Goal: Information Seeking & Learning: Learn about a topic

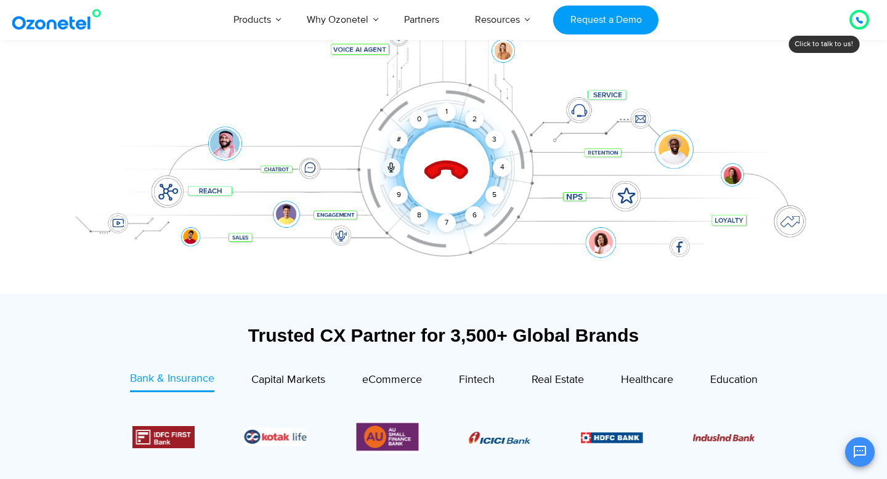
scroll to position [192, 0]
click at [398, 193] on div "9" at bounding box center [398, 195] width 18 height 18
click at [421, 115] on div "0" at bounding box center [419, 119] width 18 height 18
click at [443, 113] on div "Click to end call Call ended 1 2 3 4 5 6 7 8 9 # 0" at bounding box center [444, 145] width 770 height 209
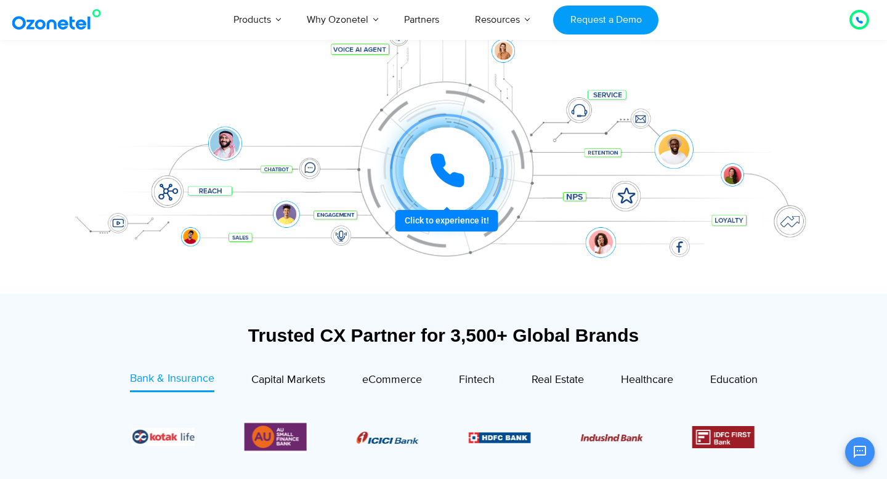
click at [445, 173] on icon at bounding box center [447, 170] width 31 height 31
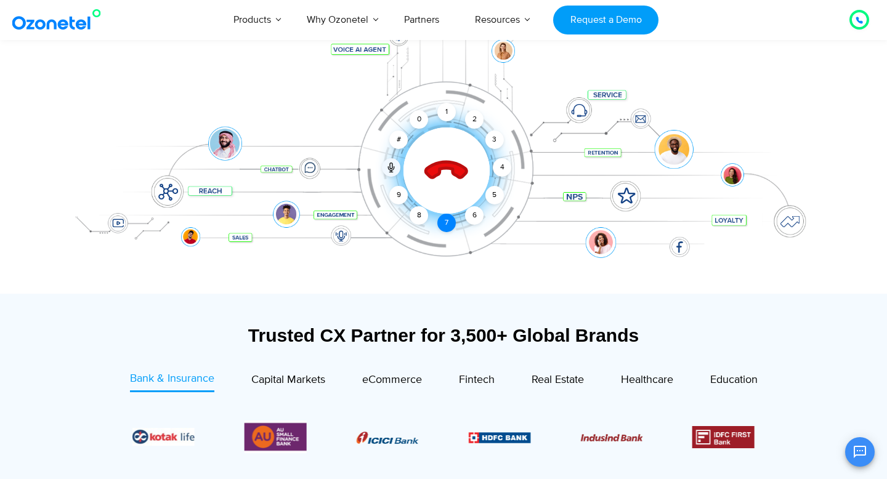
click at [447, 219] on div "7" at bounding box center [446, 223] width 18 height 18
click at [401, 197] on div "9" at bounding box center [398, 195] width 18 height 18
click at [421, 121] on div "0" at bounding box center [419, 119] width 18 height 18
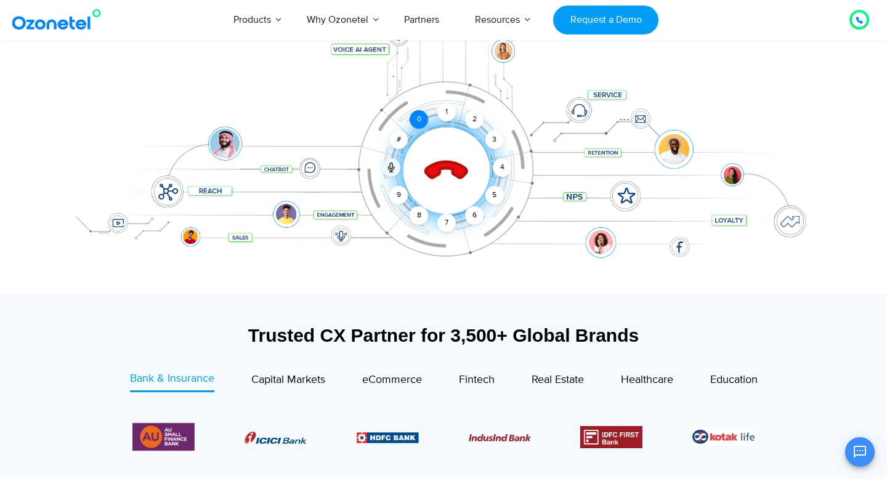
click at [421, 121] on div "0" at bounding box center [419, 119] width 18 height 18
click at [445, 110] on div "1" at bounding box center [446, 112] width 18 height 18
click at [399, 195] on div "9" at bounding box center [398, 195] width 18 height 18
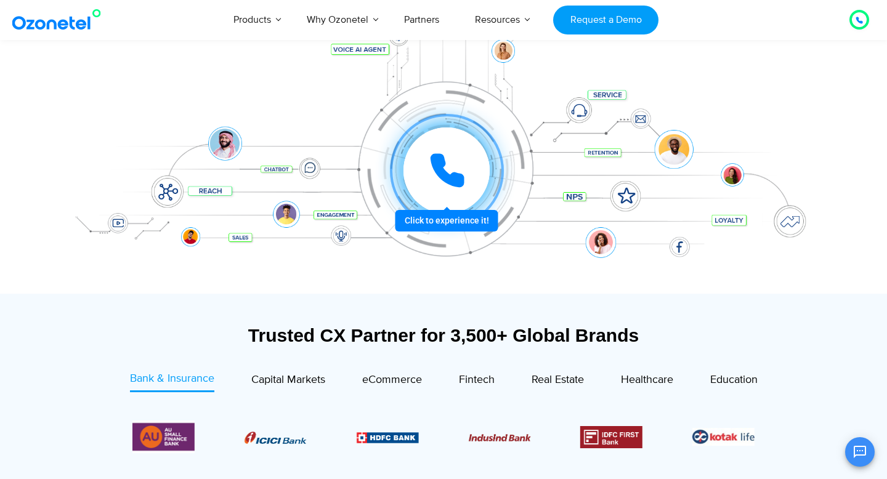
click at [441, 171] on icon at bounding box center [447, 170] width 31 height 31
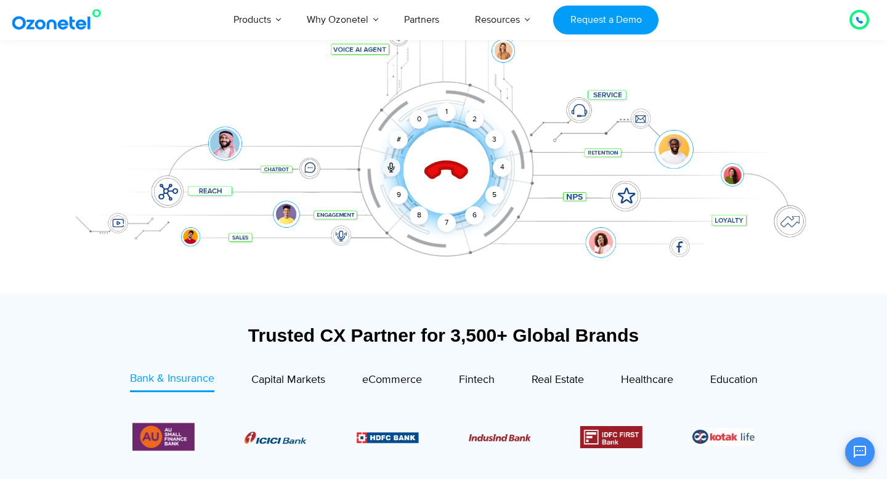
click at [441, 171] on icon at bounding box center [447, 171] width 52 height 52
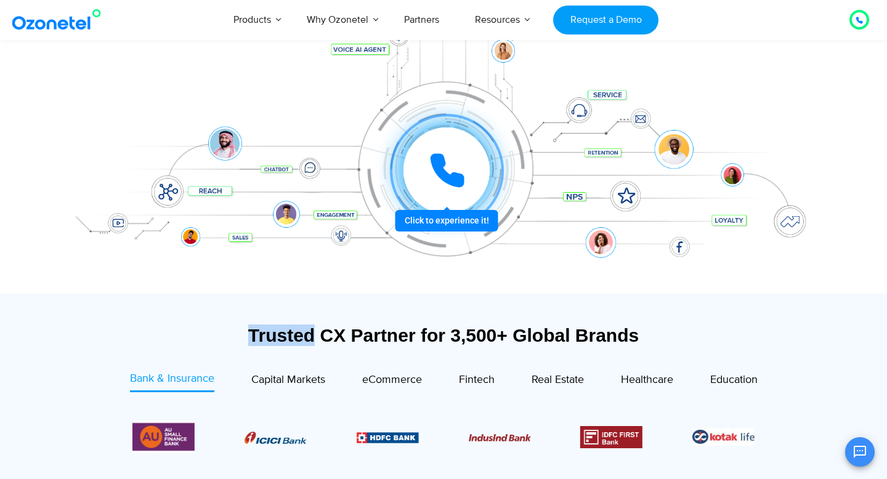
click at [441, 171] on icon at bounding box center [447, 170] width 31 height 31
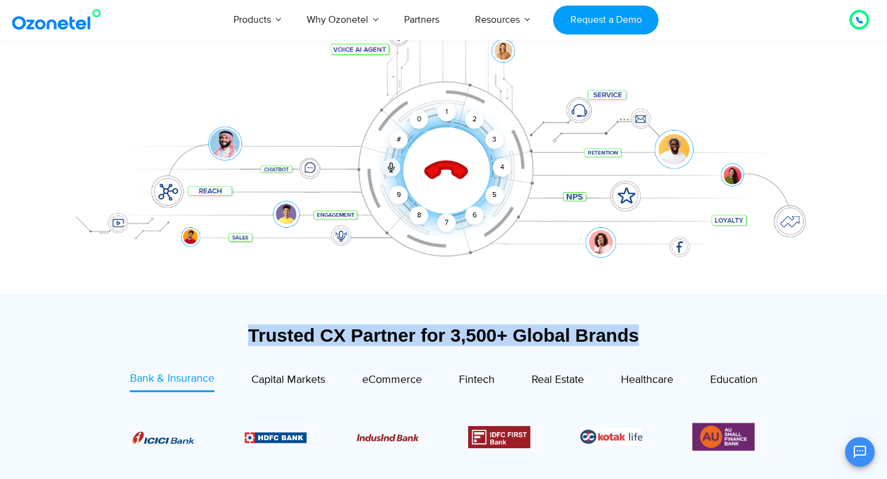
click at [618, 190] on div "Click to end call Call connected 1 2 3 4 5 6 7 8 9 # 0" at bounding box center [444, 145] width 770 height 209
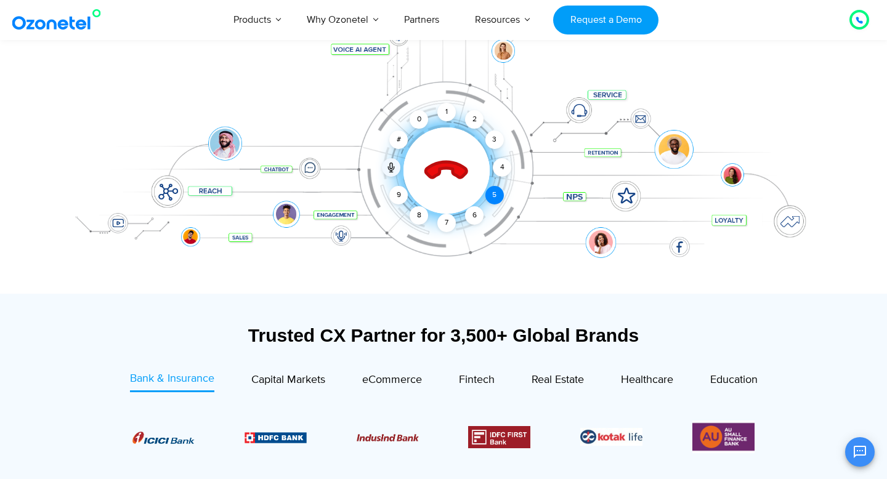
click at [493, 190] on div "5" at bounding box center [494, 195] width 18 height 18
click at [391, 168] on icon at bounding box center [391, 169] width 6 height 4
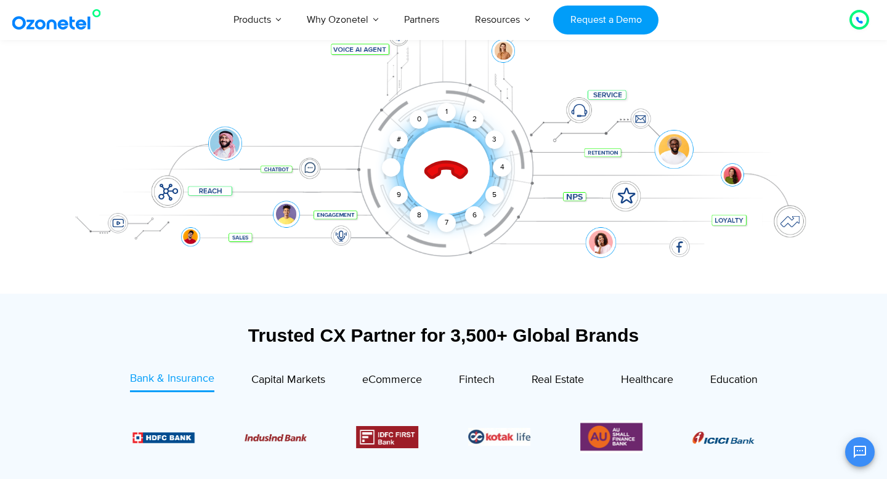
click at [390, 168] on icon at bounding box center [391, 166] width 2 height 6
click at [449, 166] on icon at bounding box center [446, 171] width 43 height 43
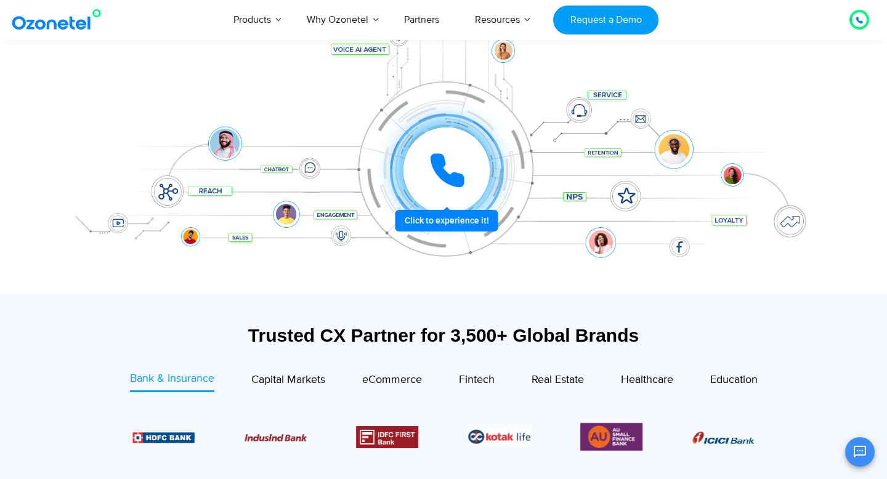
click at [449, 166] on icon at bounding box center [447, 170] width 37 height 37
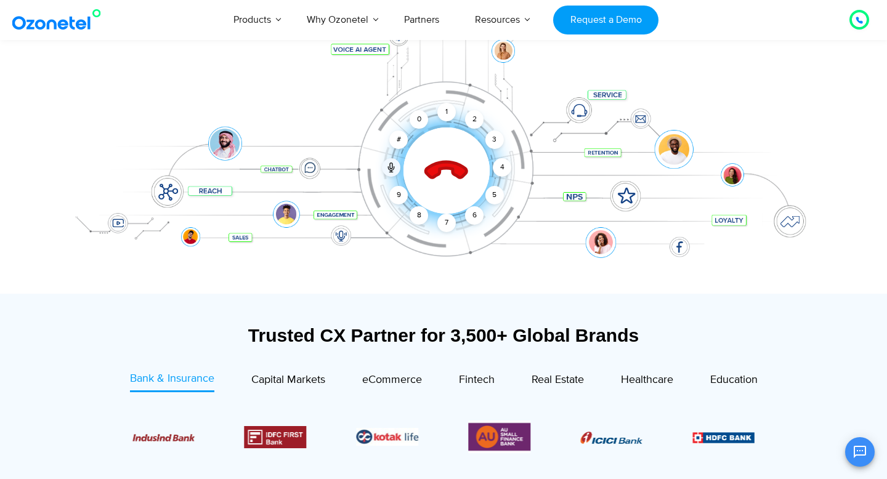
click at [449, 166] on icon at bounding box center [446, 171] width 43 height 43
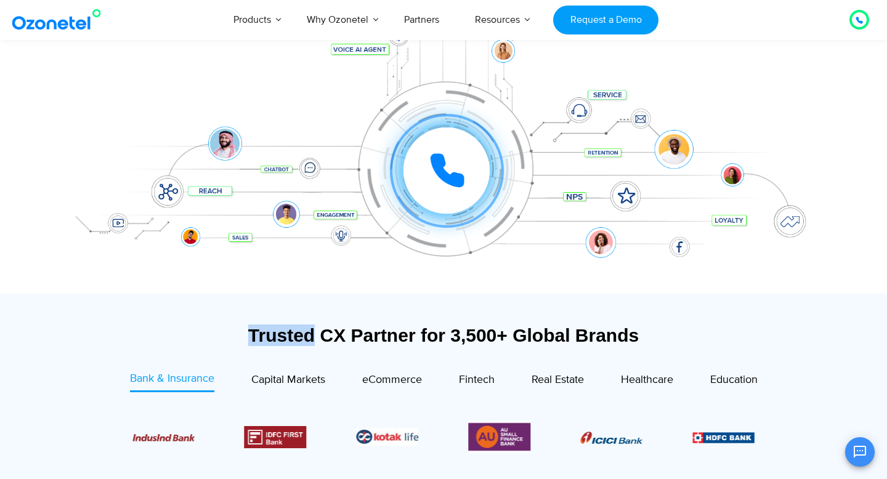
click at [461, 295] on div "Trusted CX Partner for 3,500+ Global Brands Bank & Insurance Capital Markets" at bounding box center [444, 395] width 770 height 202
click at [414, 333] on div "Trusted CX Partner for 3,500+ Global Brands" at bounding box center [444, 336] width 758 height 22
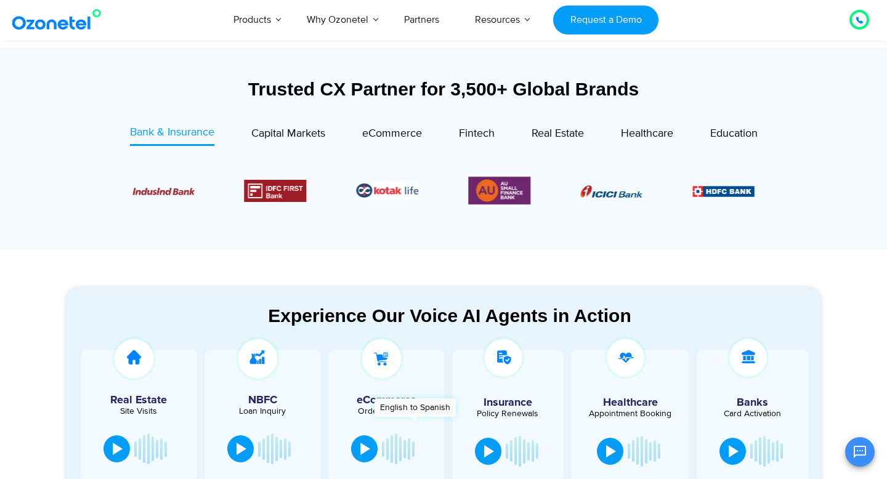
scroll to position [434, 0]
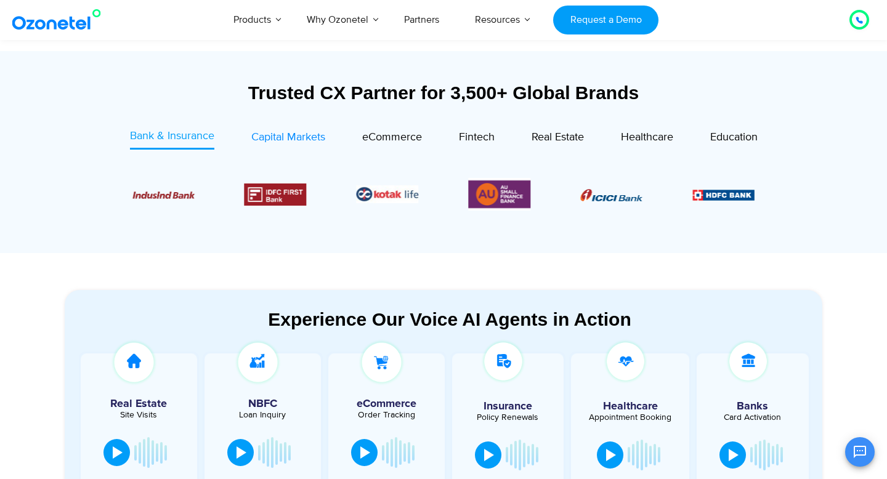
click at [307, 140] on span "Capital Markets" at bounding box center [288, 138] width 74 height 14
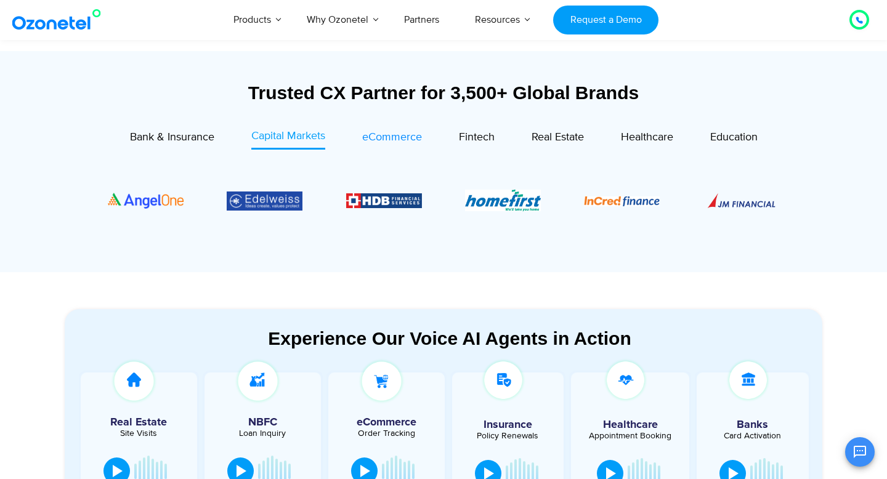
click at [394, 138] on span "eCommerce" at bounding box center [392, 138] width 60 height 14
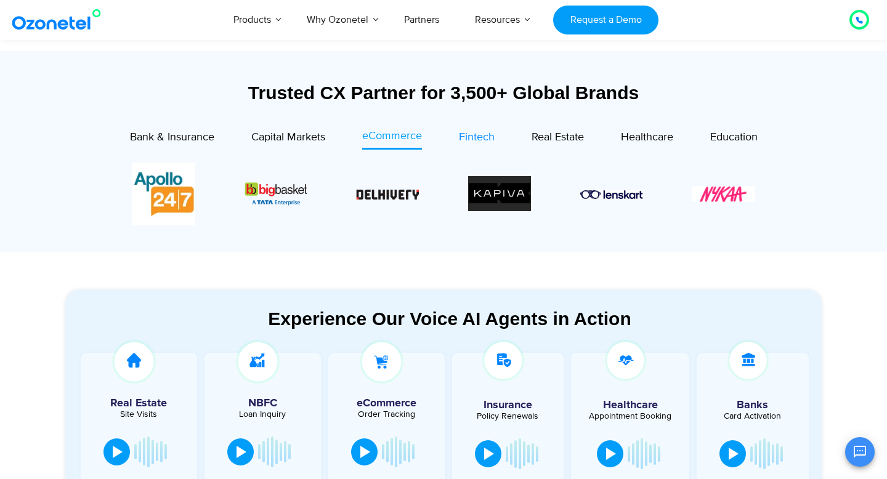
click at [472, 132] on span "Fintech" at bounding box center [477, 138] width 36 height 14
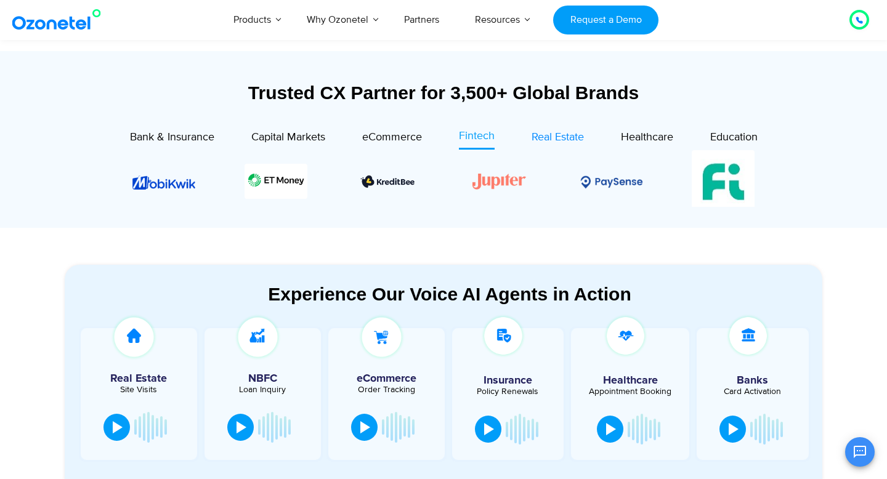
click at [548, 137] on span "Real Estate" at bounding box center [558, 138] width 52 height 14
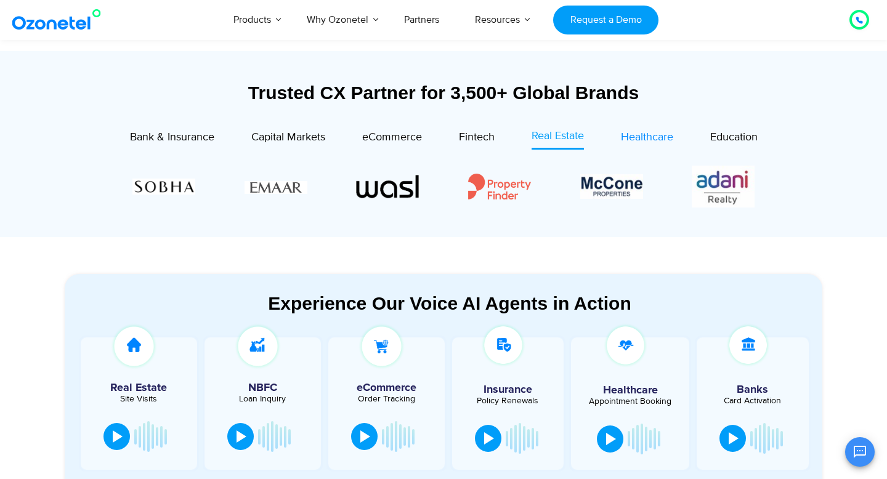
click at [641, 139] on span "Healthcare" at bounding box center [647, 138] width 52 height 14
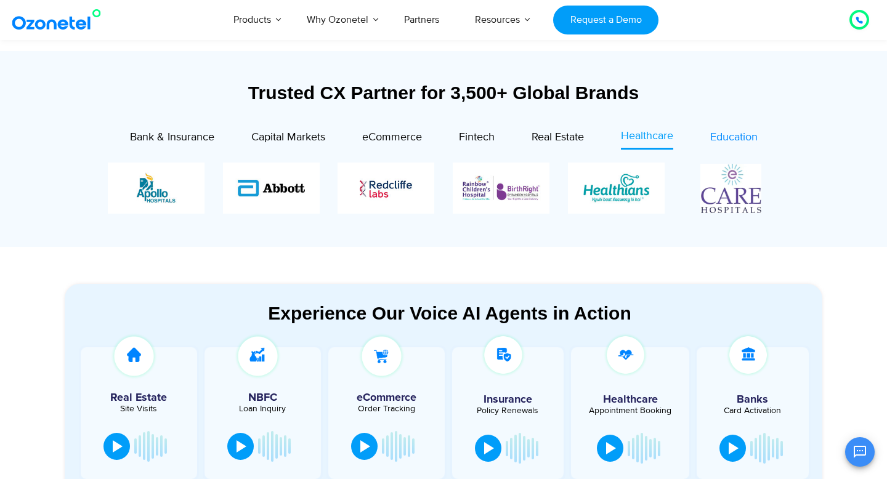
click at [721, 133] on span "Education" at bounding box center [733, 138] width 47 height 14
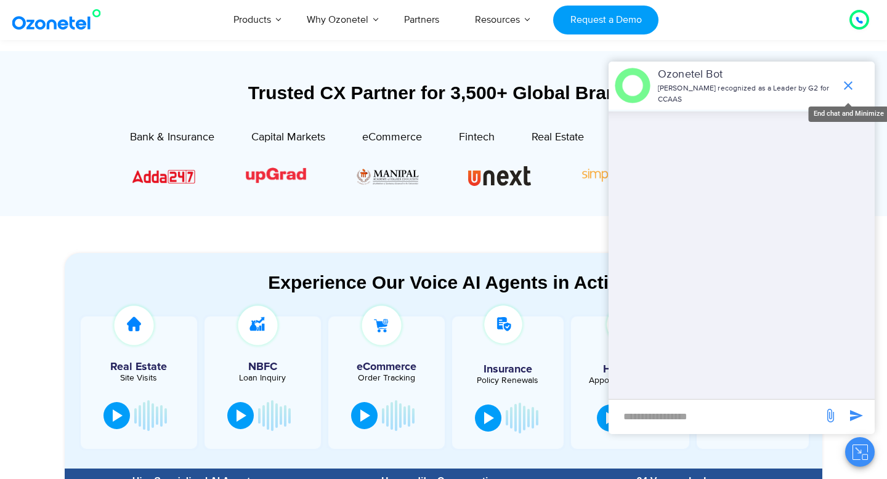
click at [845, 86] on icon "end chat or minimize" at bounding box center [848, 85] width 15 height 15
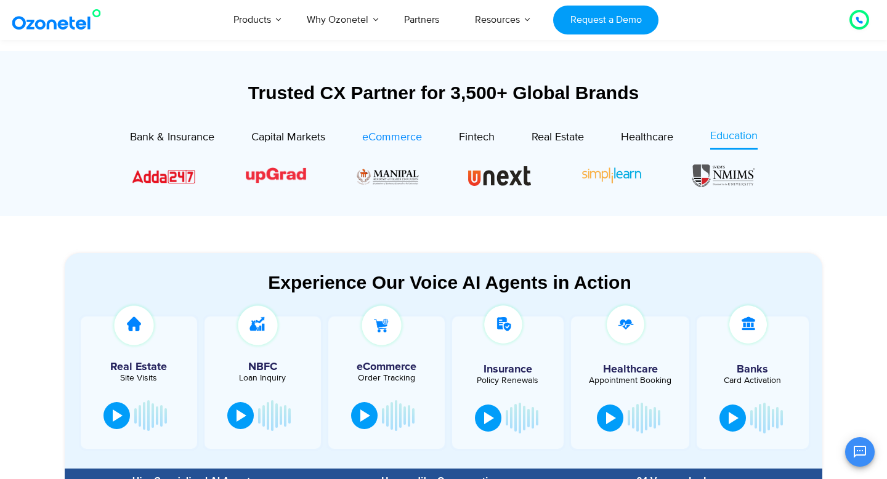
click at [402, 136] on span "eCommerce" at bounding box center [392, 138] width 60 height 14
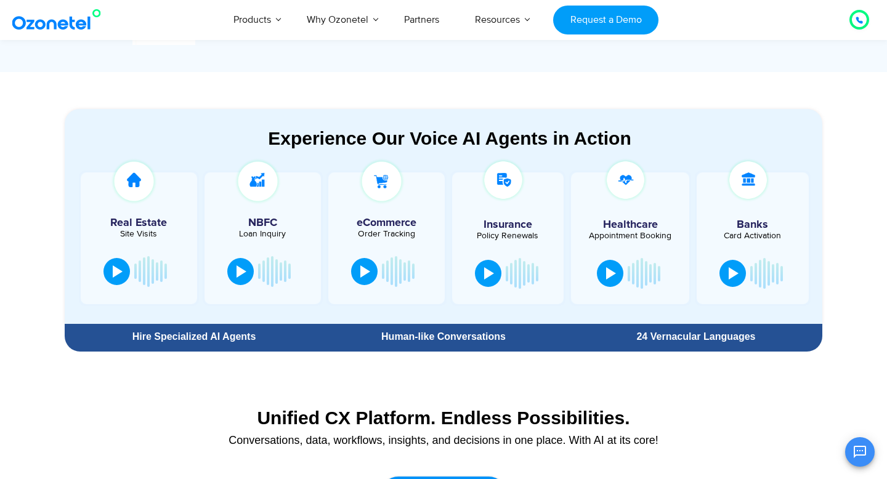
scroll to position [653, 0]
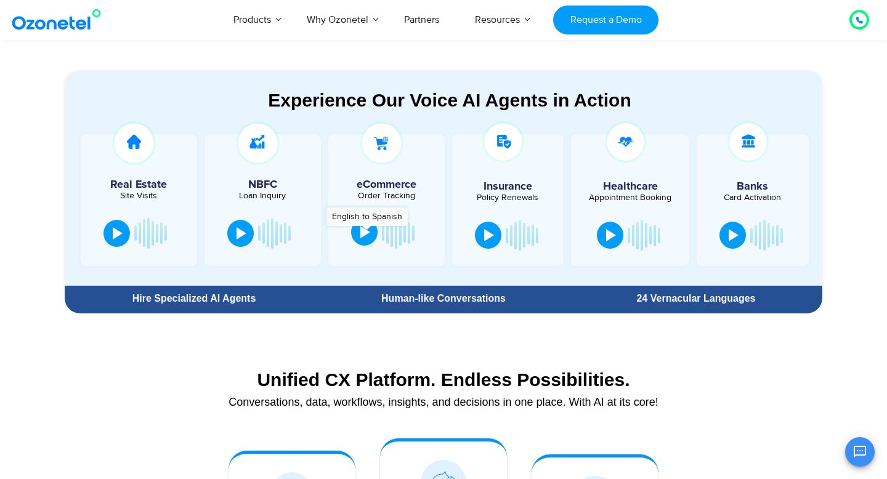
click at [366, 232] on div at bounding box center [365, 232] width 10 height 12
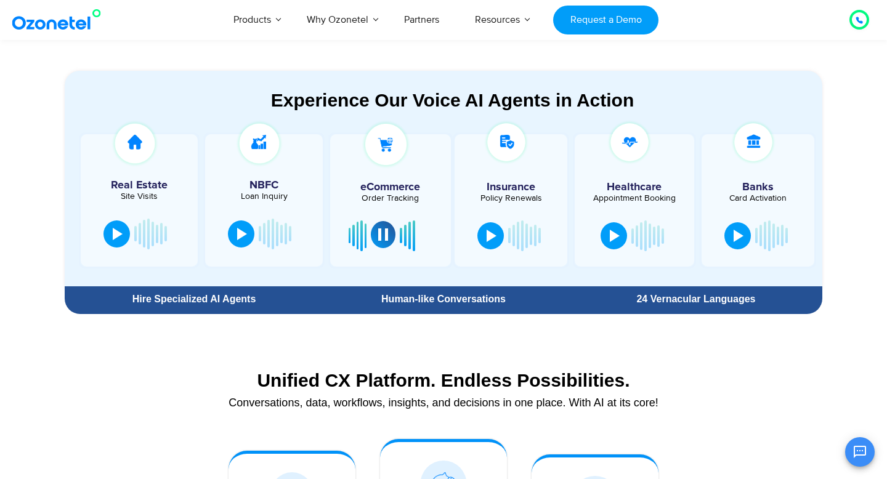
click at [384, 234] on div at bounding box center [383, 234] width 10 height 12
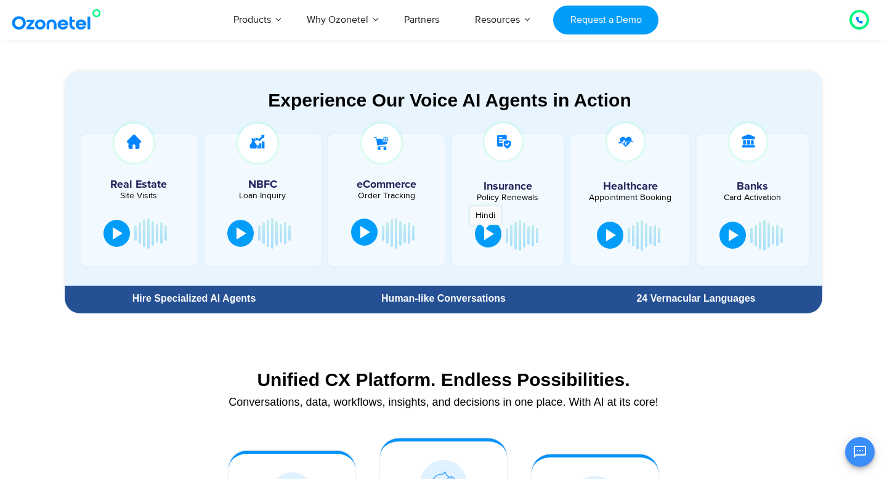
click at [485, 231] on div at bounding box center [489, 234] width 10 height 12
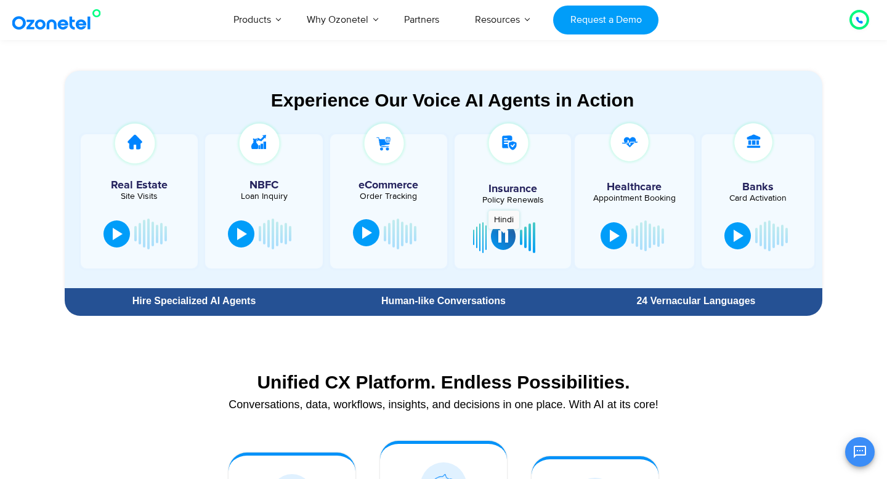
click at [504, 235] on div at bounding box center [503, 236] width 10 height 12
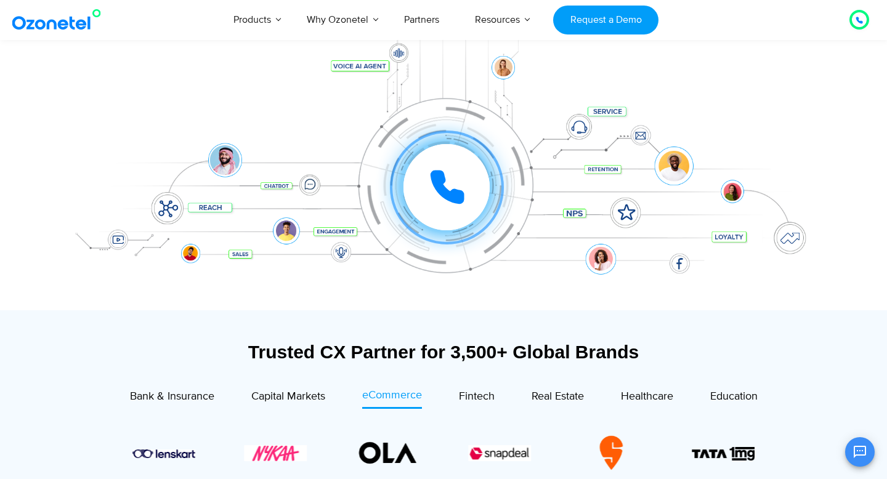
scroll to position [0, 0]
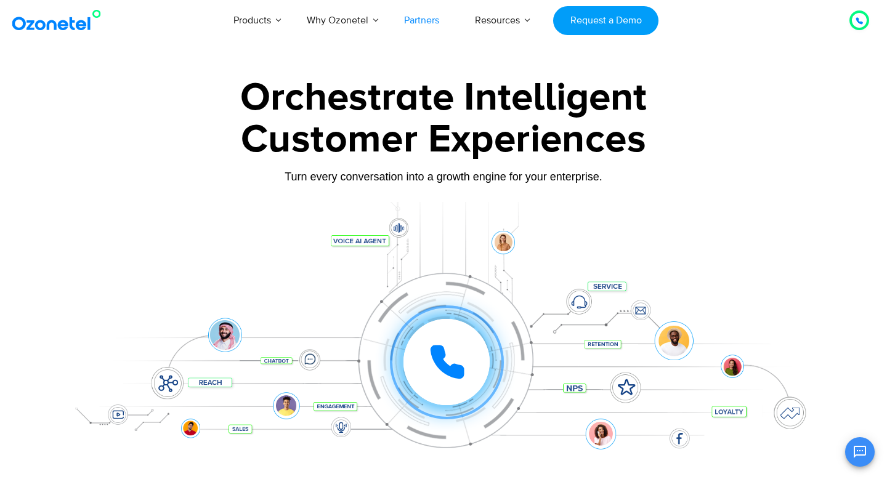
click at [421, 20] on link "Partners" at bounding box center [421, 20] width 71 height 41
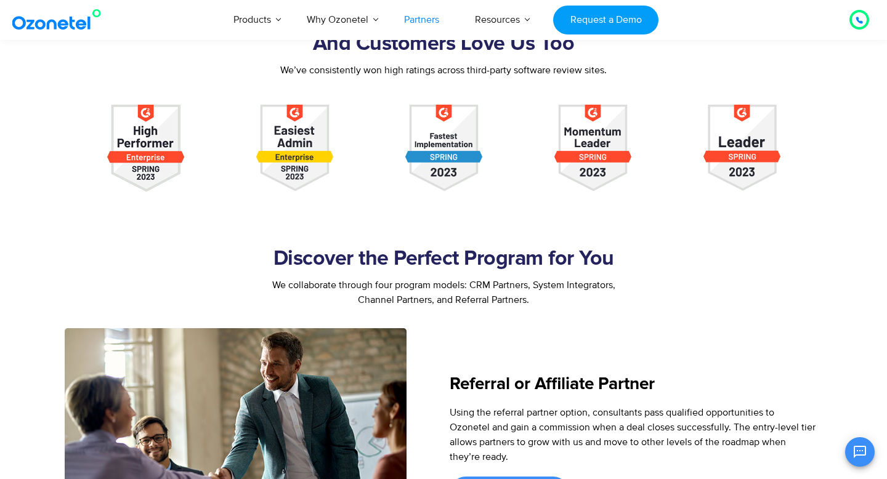
scroll to position [814, 0]
